Goal: Find specific page/section: Find specific page/section

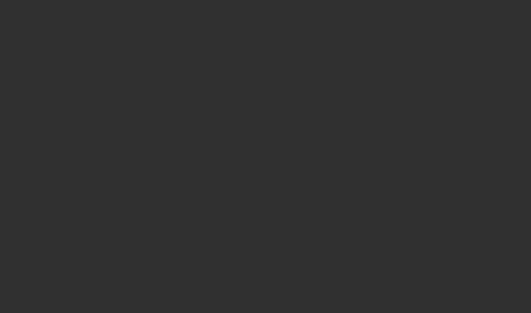
select select "10"
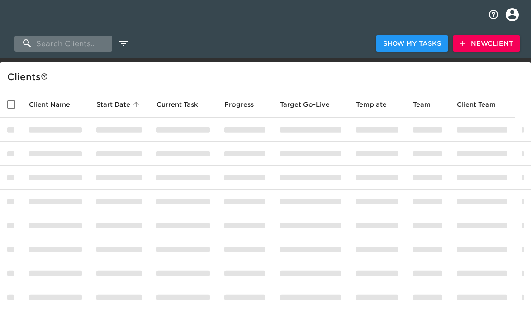
click at [56, 46] on input "search" at bounding box center [63, 44] width 98 height 16
type input "shawnee"
